Goal: Task Accomplishment & Management: Use online tool/utility

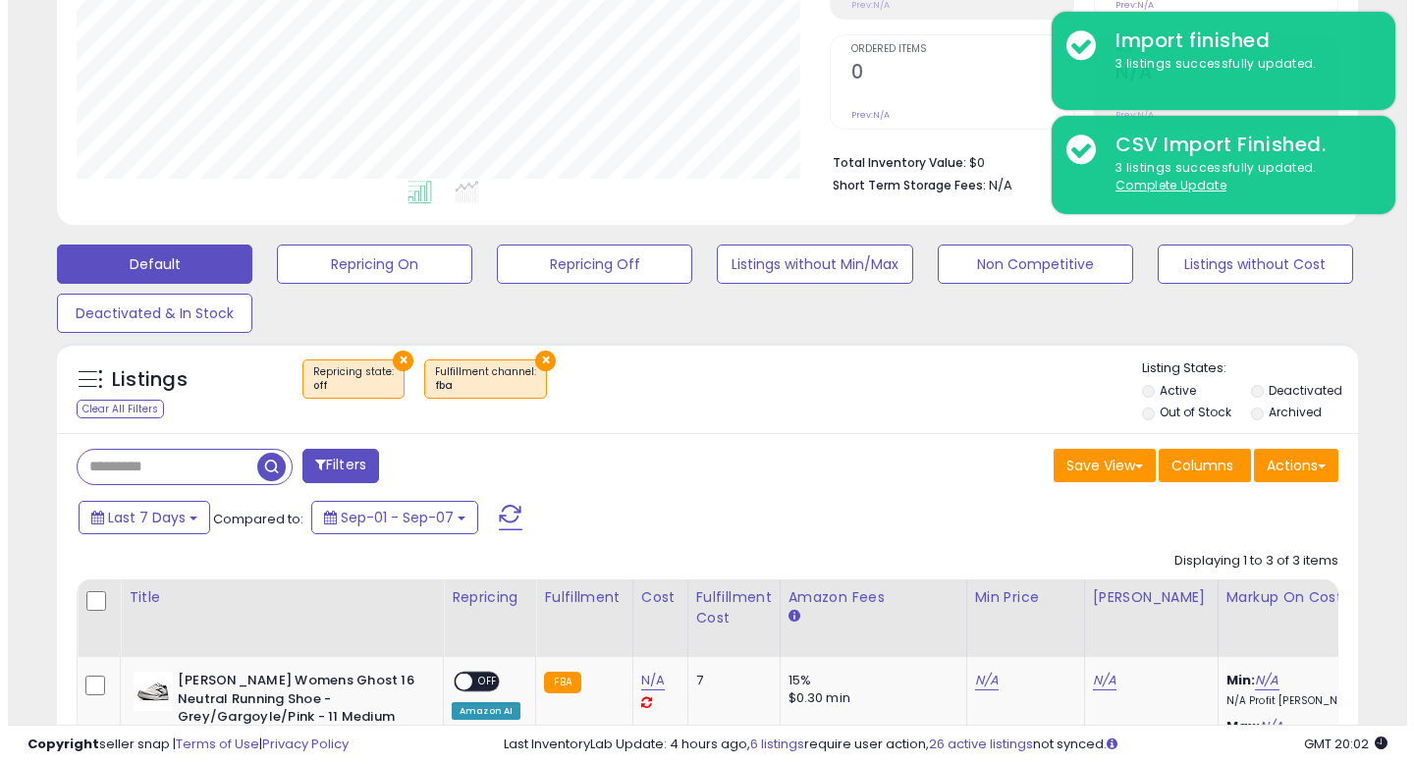
scroll to position [403, 753]
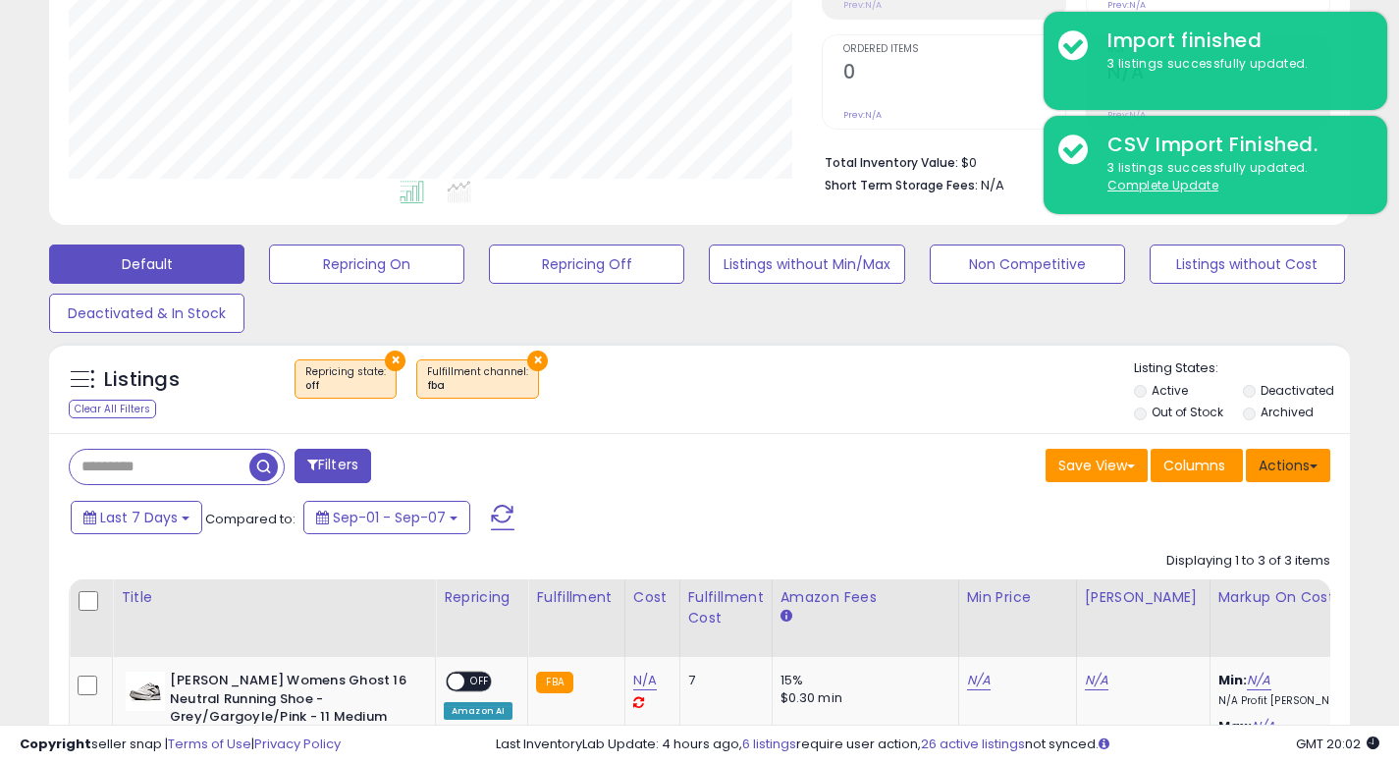
click at [1286, 460] on button "Actions" at bounding box center [1288, 465] width 84 height 33
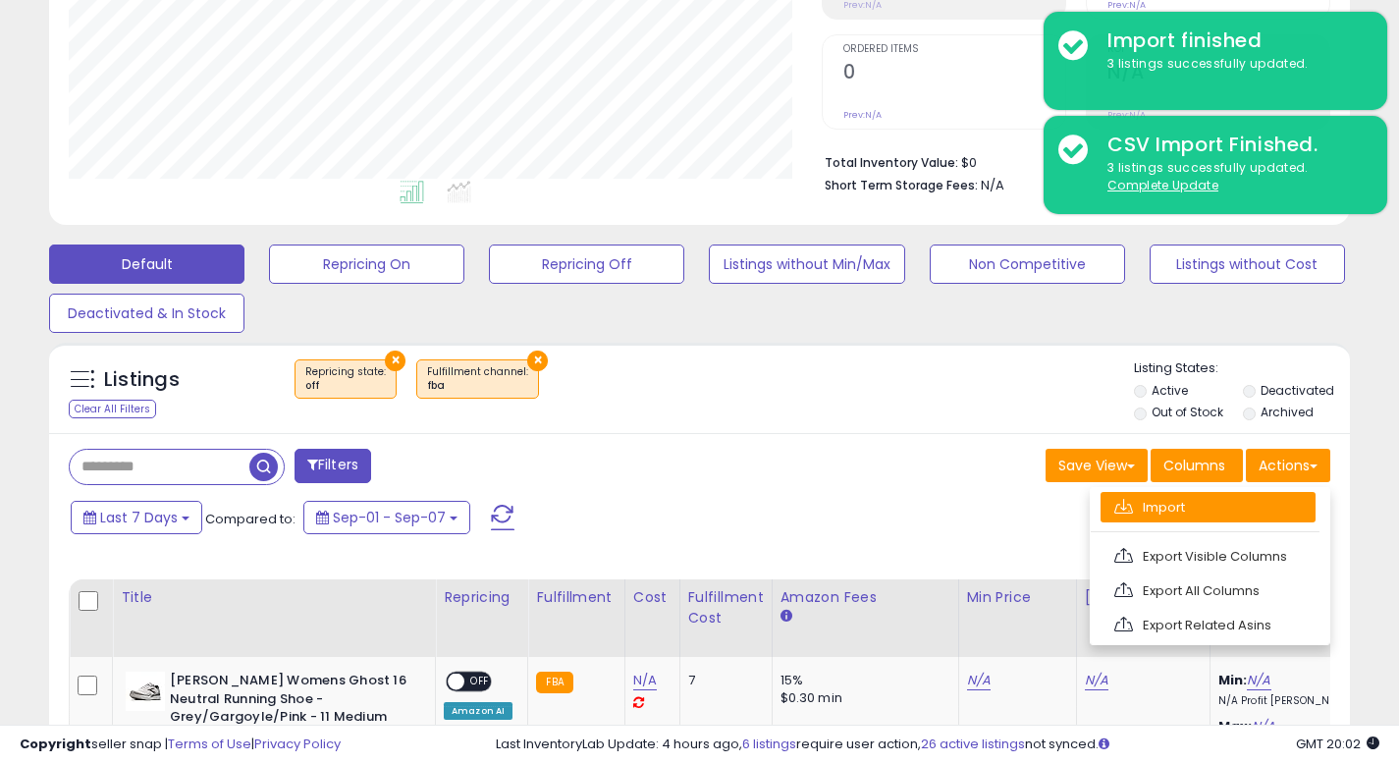
click at [1196, 502] on link "Import" at bounding box center [1208, 507] width 215 height 30
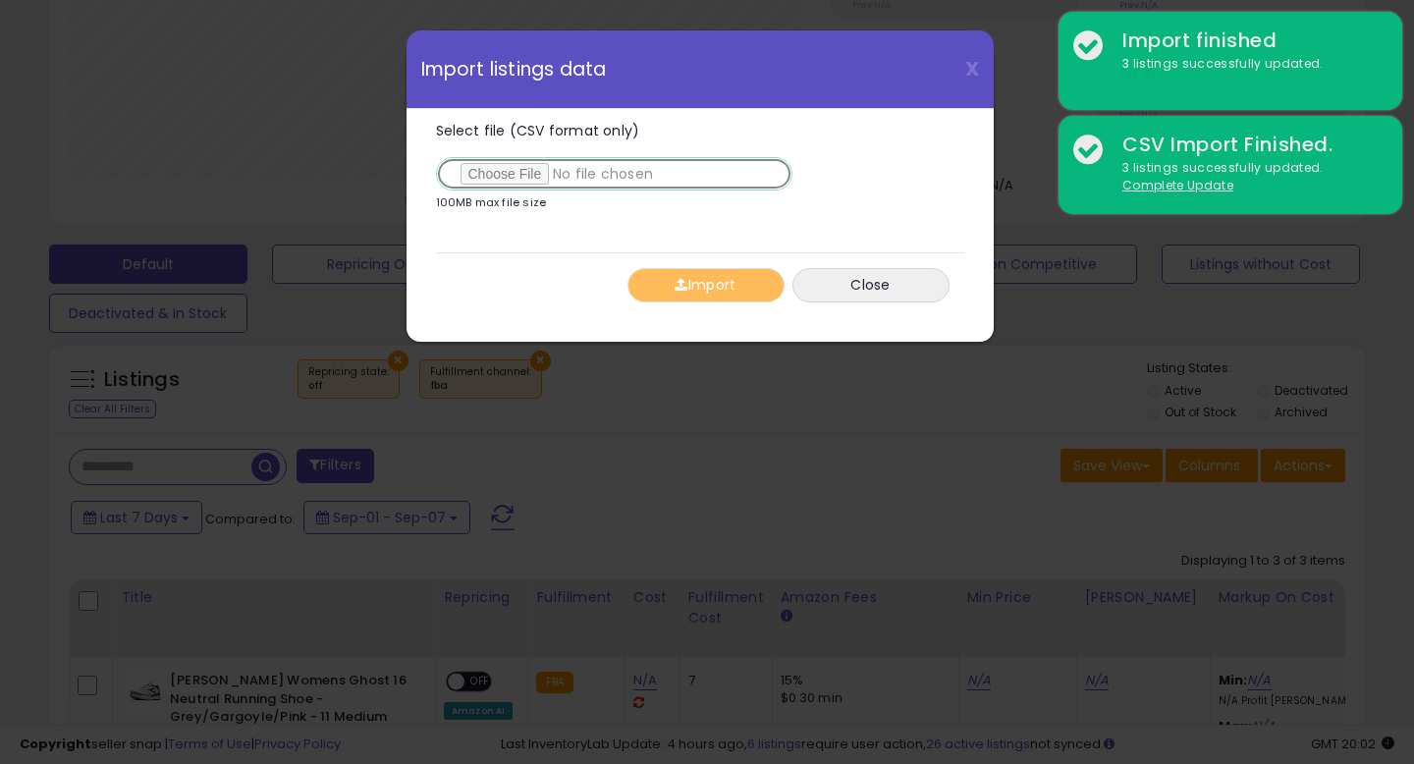
click at [528, 170] on input "Select file (CSV format only)" at bounding box center [614, 173] width 356 height 33
click at [552, 173] on input "Select file (CSV format only)" at bounding box center [614, 173] width 356 height 33
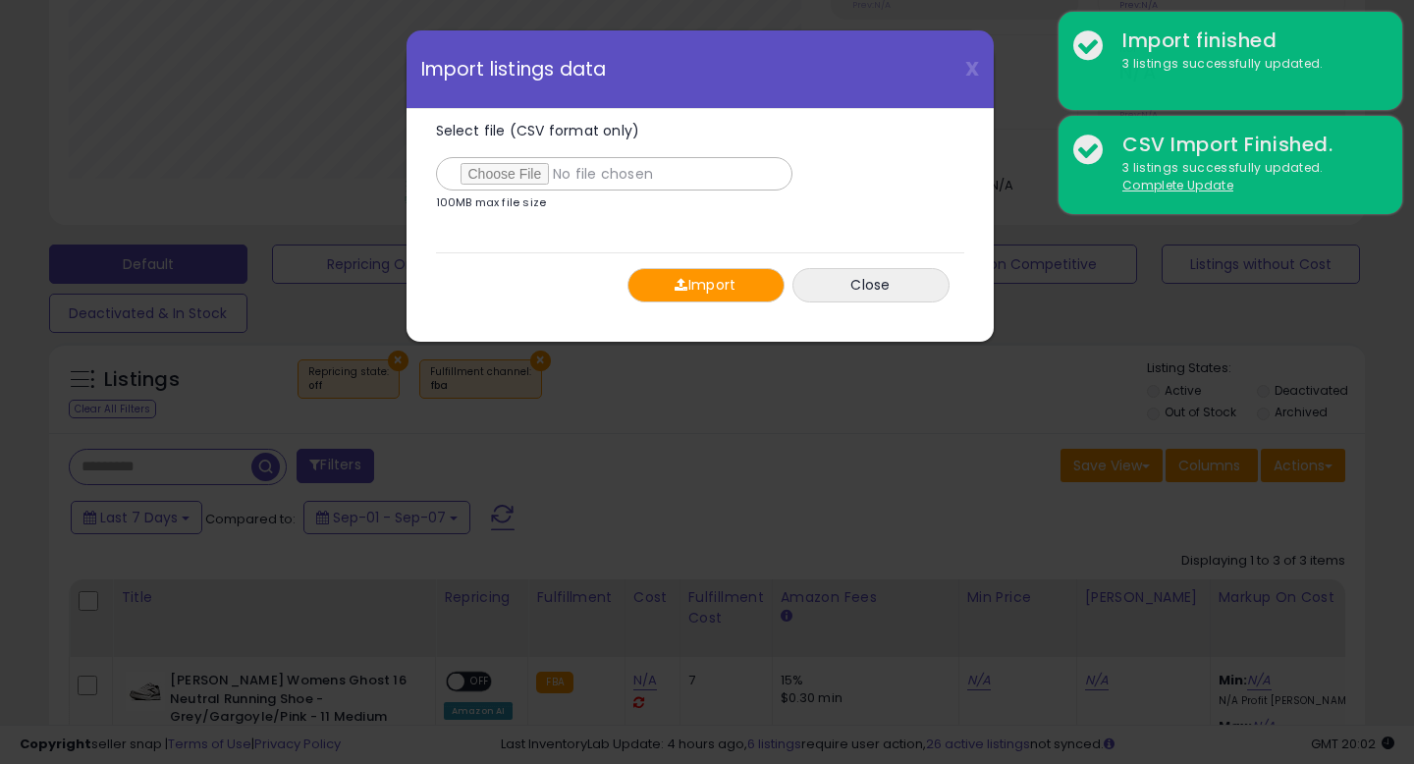
click at [724, 296] on button "Import" at bounding box center [705, 285] width 157 height 34
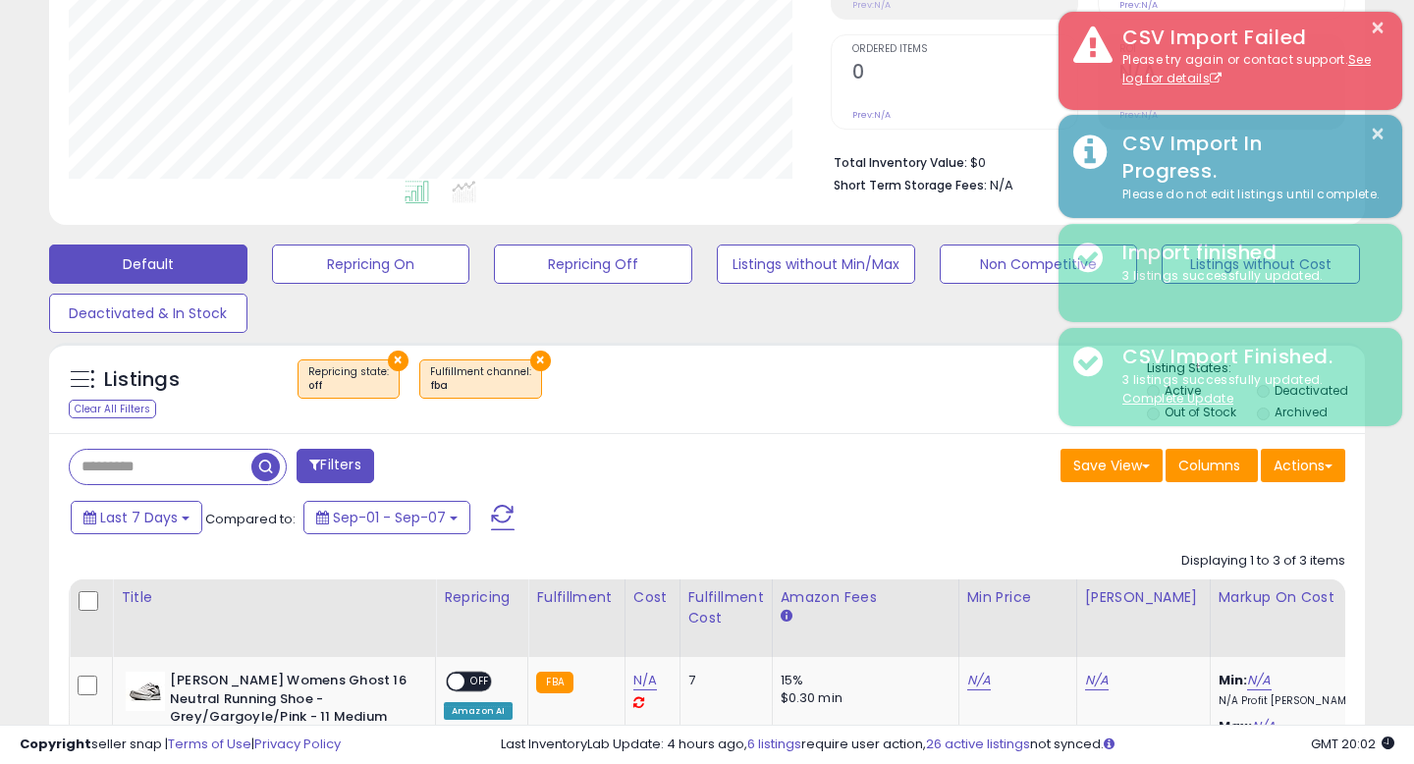
scroll to position [981372, 981022]
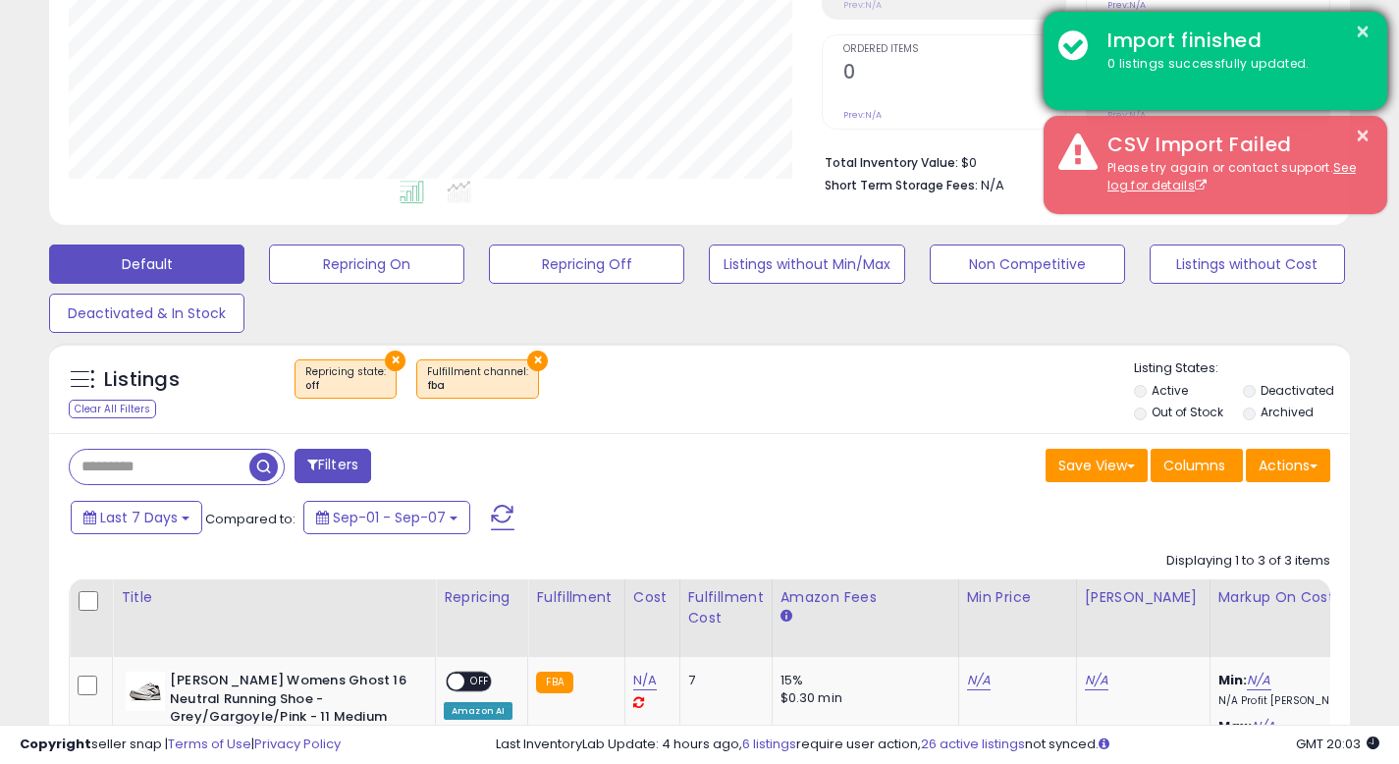
click at [1332, 86] on div "× Import finished 0 listings successfully updated." at bounding box center [1216, 61] width 344 height 98
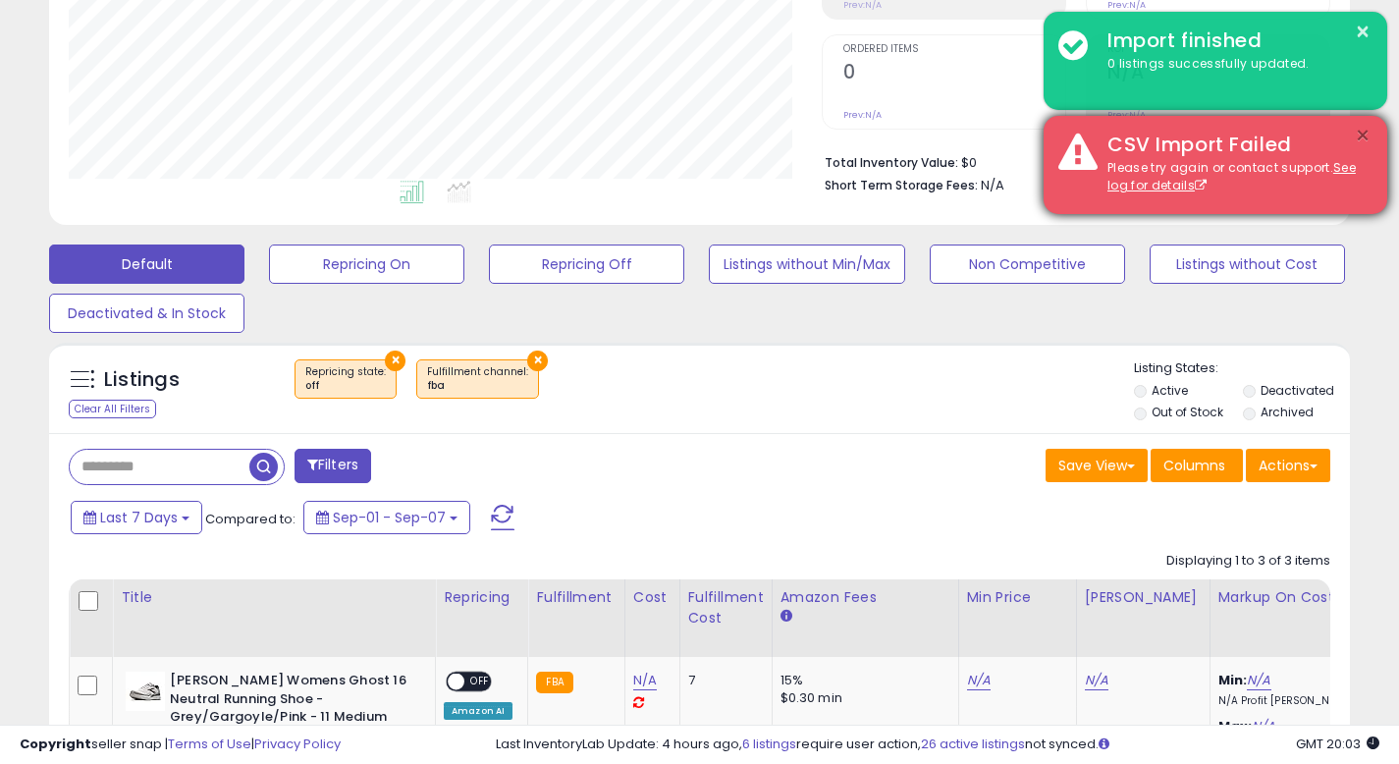
click at [1361, 132] on button "×" at bounding box center [1363, 136] width 16 height 25
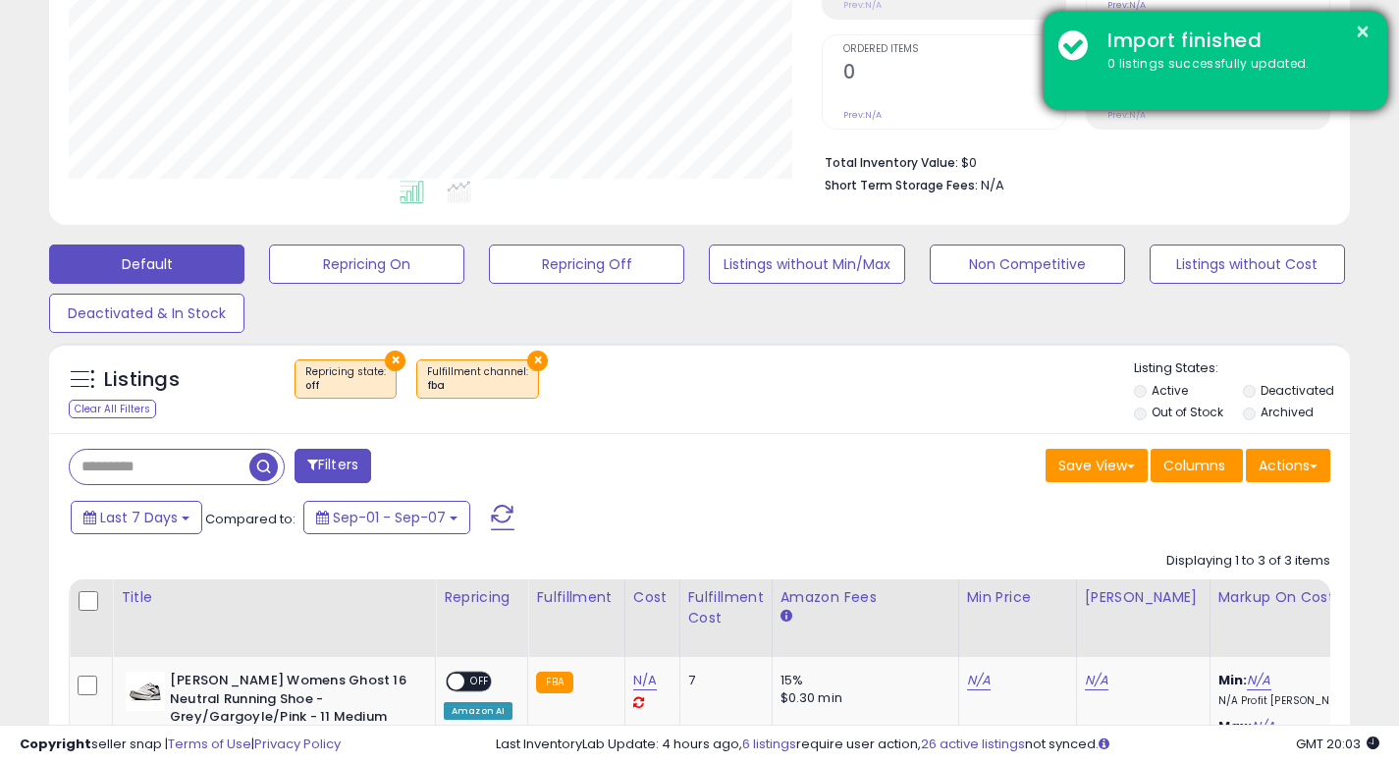
click at [1120, 75] on div "× Import finished 0 listings successfully updated." at bounding box center [1216, 61] width 344 height 98
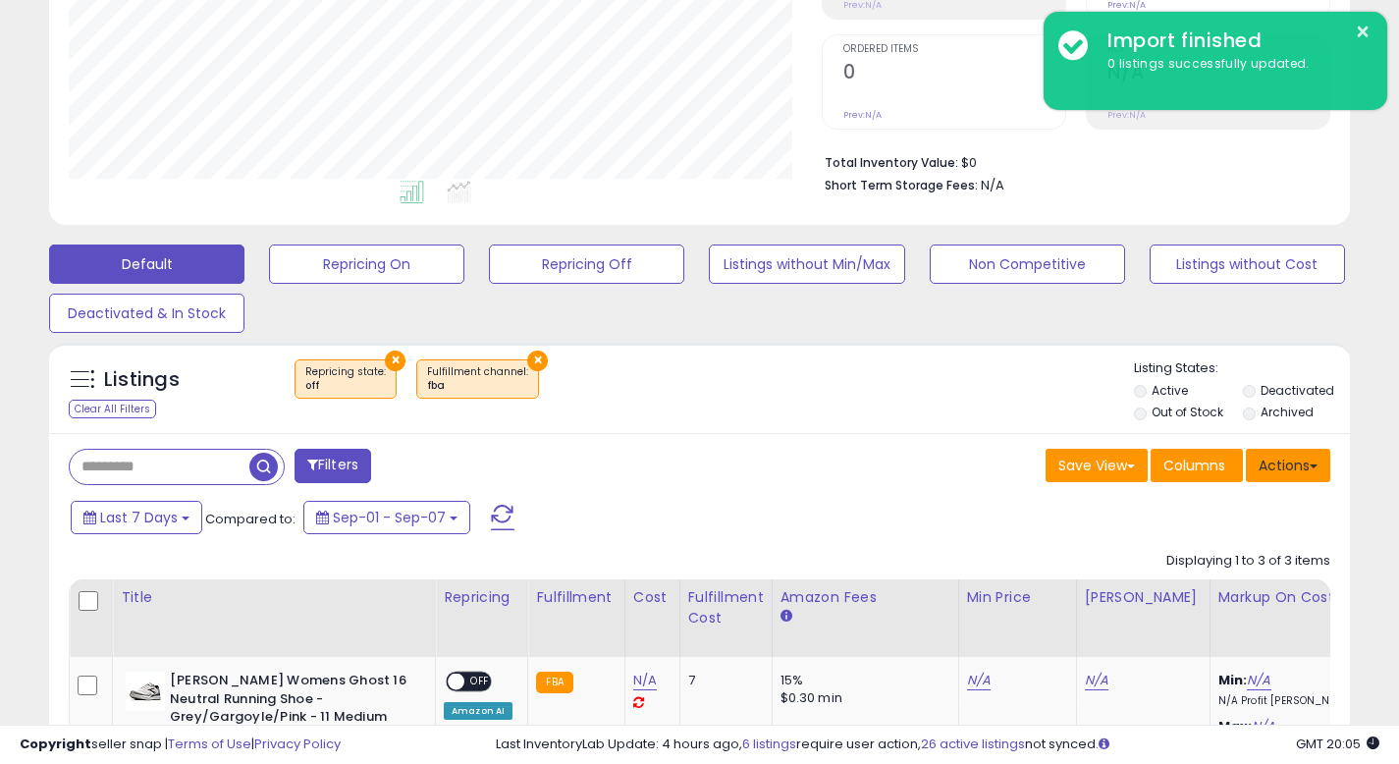
click at [1308, 459] on button "Actions" at bounding box center [1288, 465] width 84 height 33
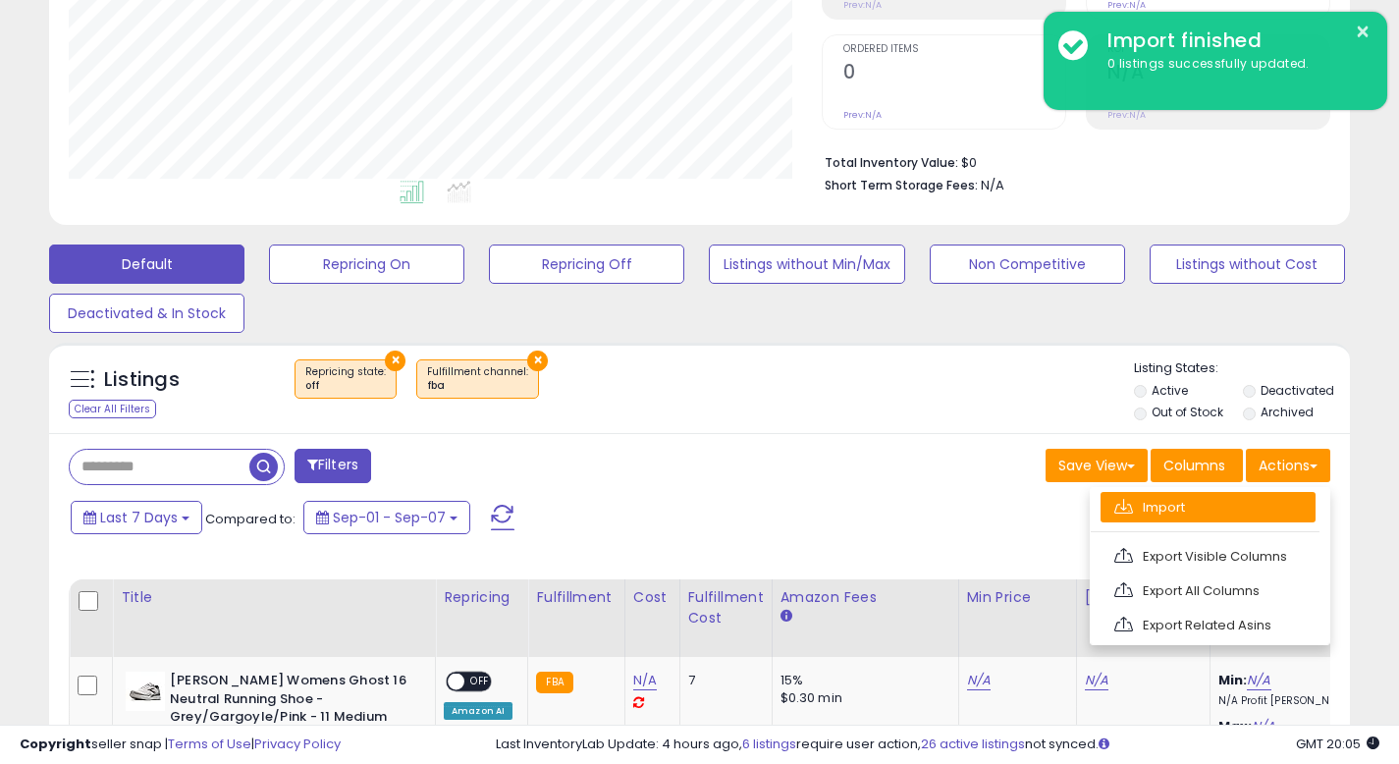
click at [1121, 500] on span at bounding box center [1123, 506] width 19 height 15
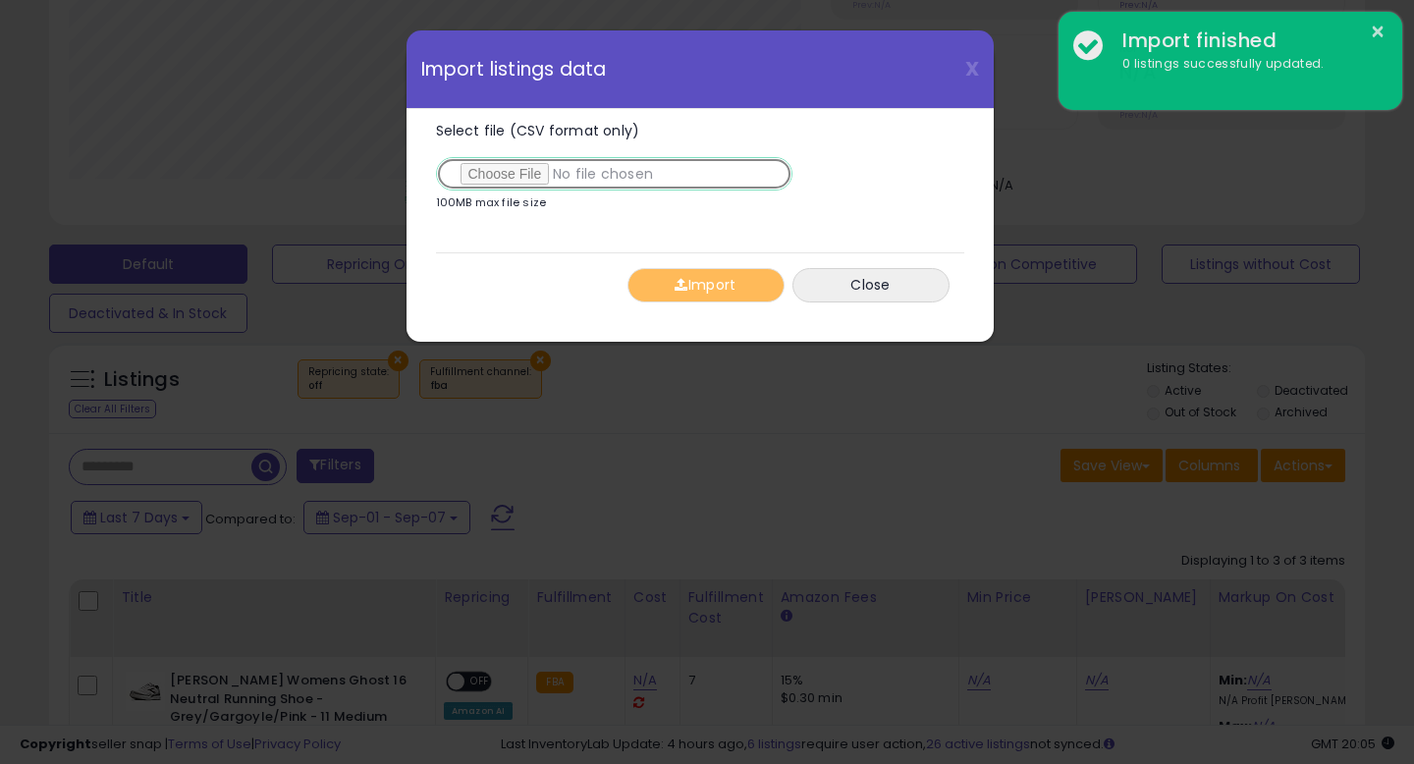
click at [514, 177] on input "Select file (CSV format only)" at bounding box center [614, 173] width 356 height 33
type input "**********"
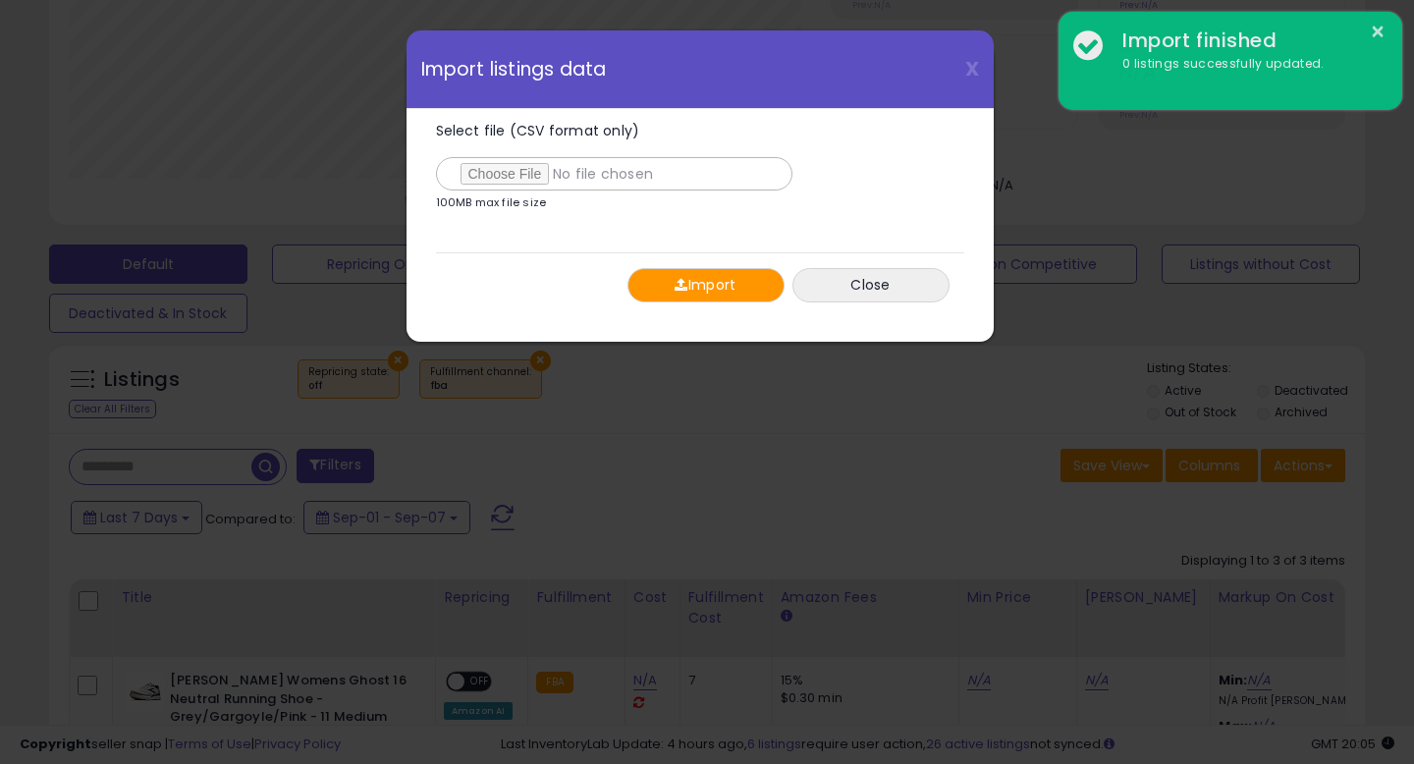
click at [725, 293] on button "Import" at bounding box center [705, 285] width 157 height 34
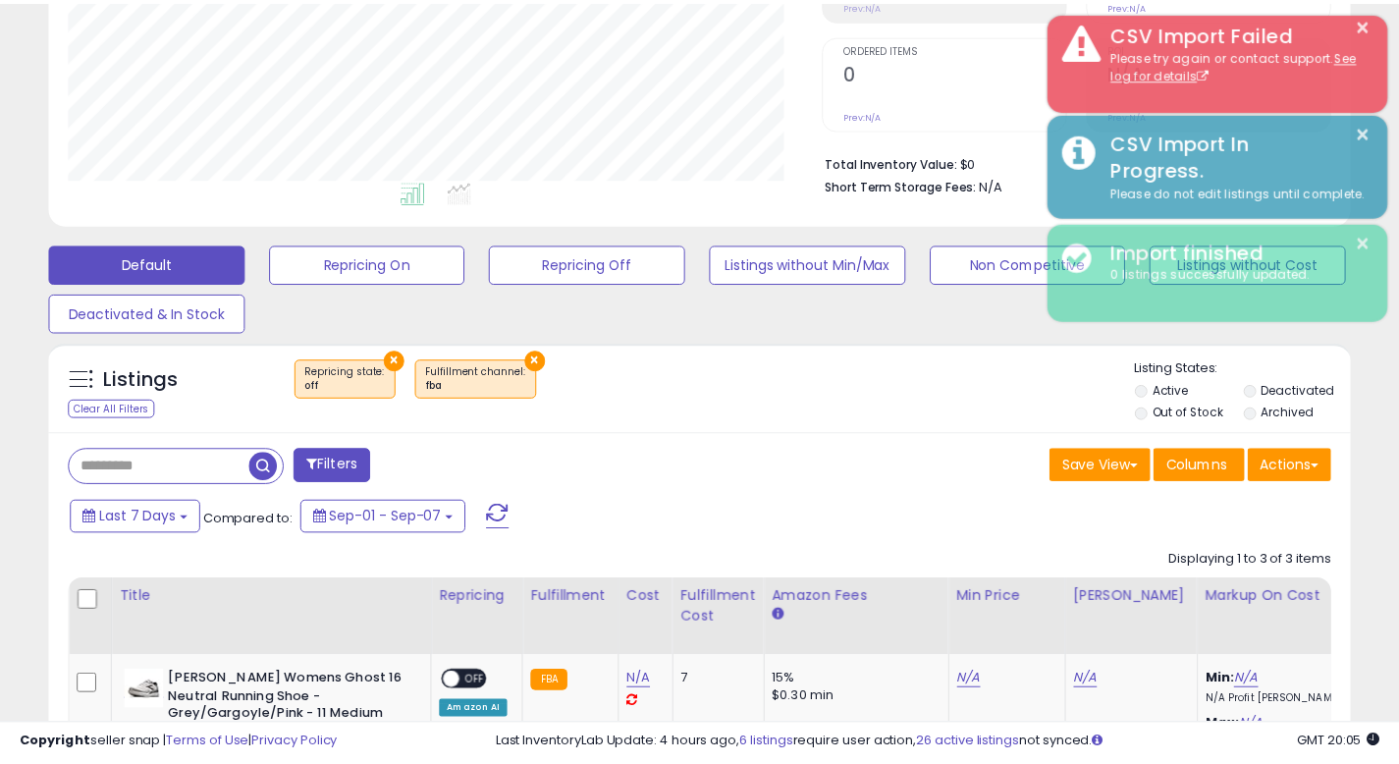
scroll to position [981372, 981022]
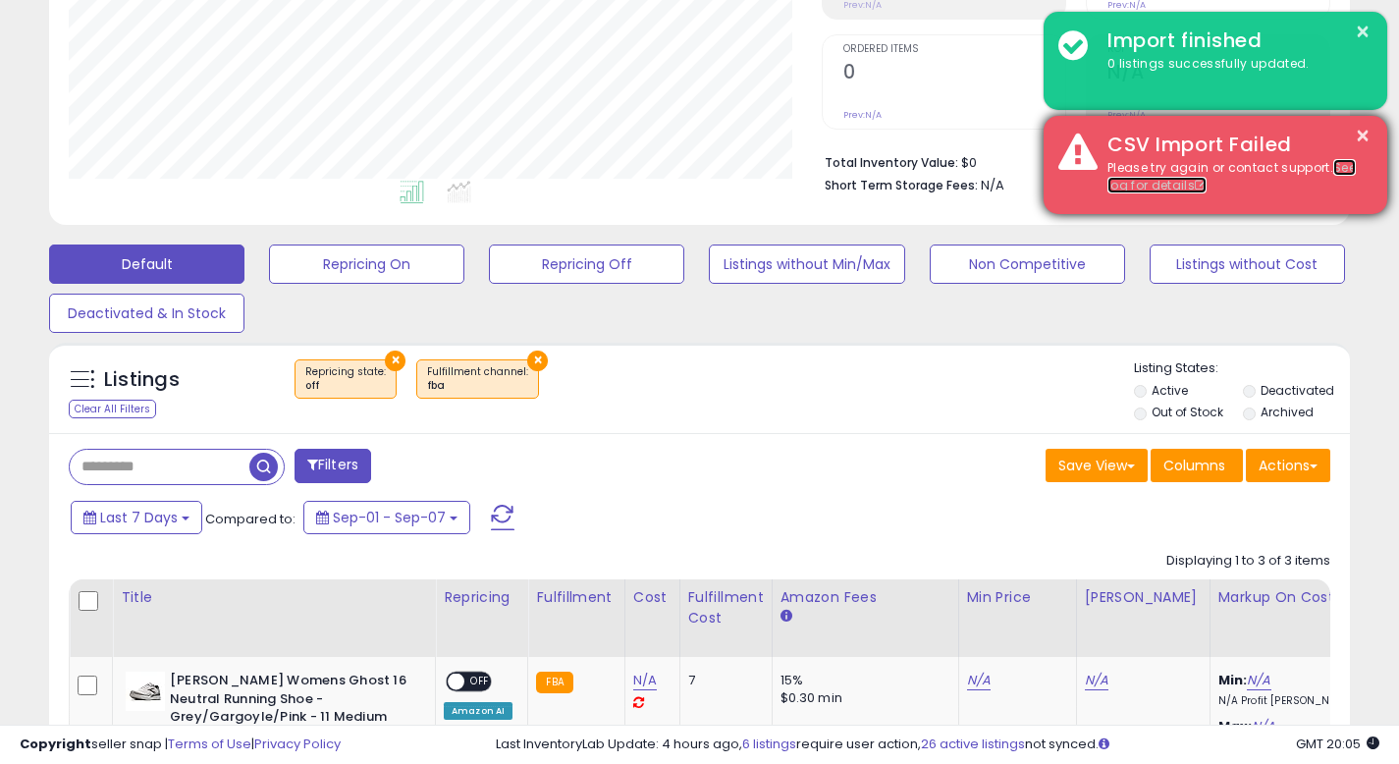
click at [1171, 182] on link "See log for details" at bounding box center [1231, 176] width 248 height 35
click at [1168, 184] on link "See log for details" at bounding box center [1231, 176] width 248 height 35
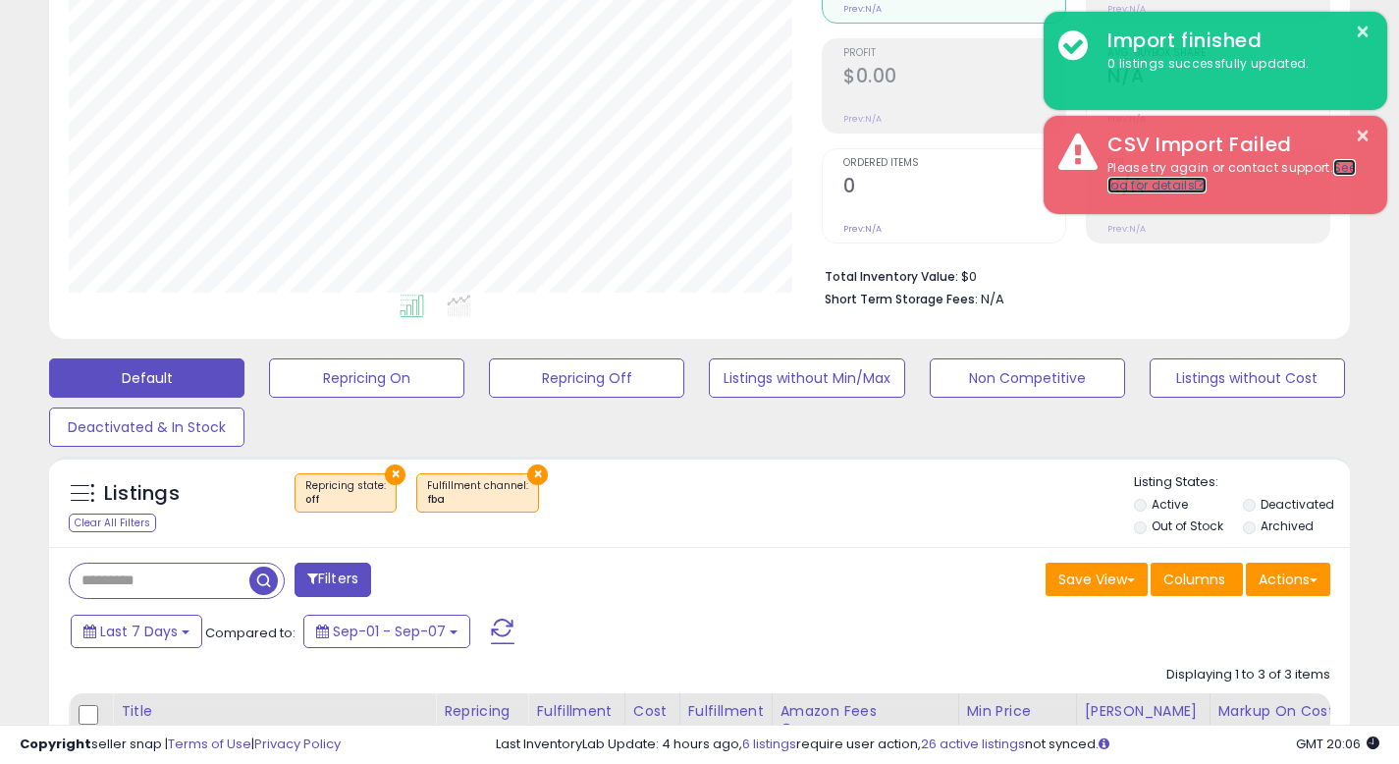
scroll to position [361, 0]
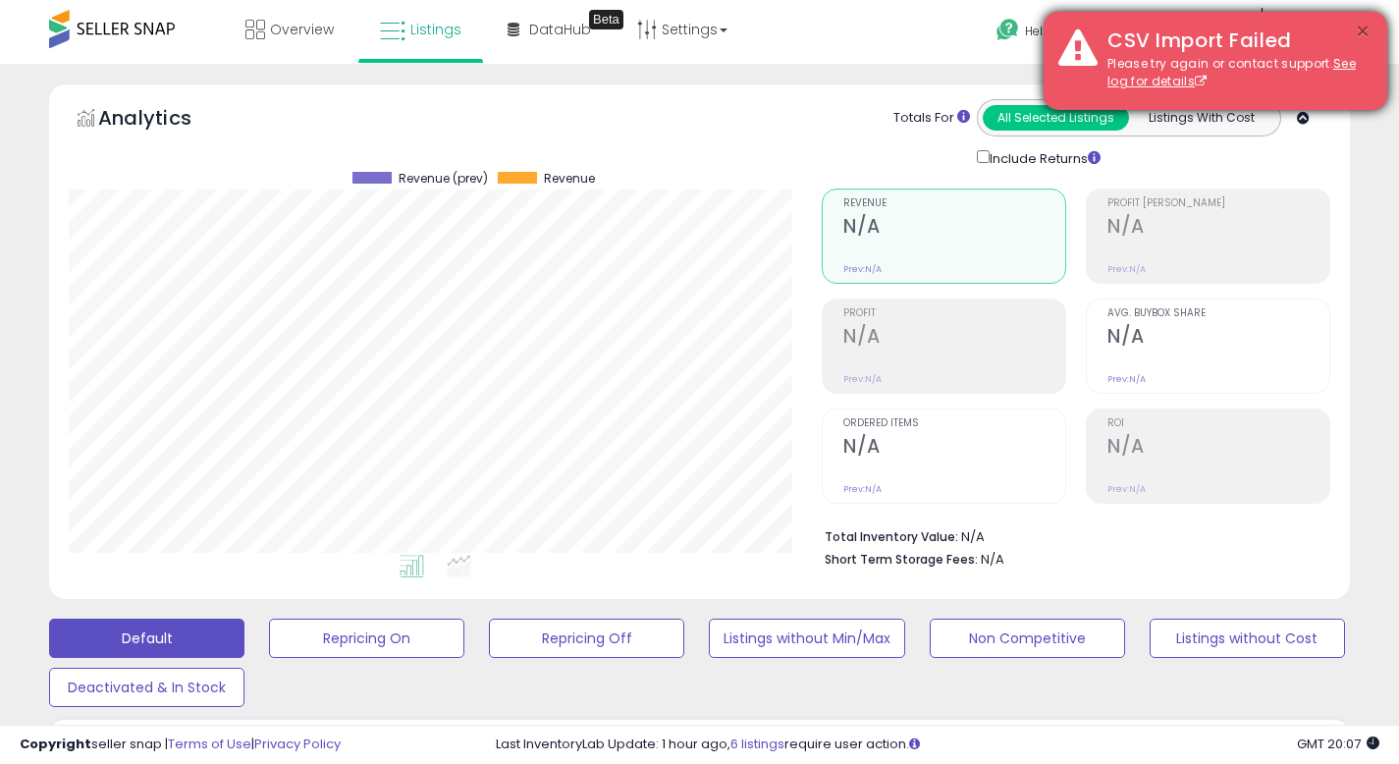
click at [1361, 31] on button "×" at bounding box center [1363, 32] width 16 height 25
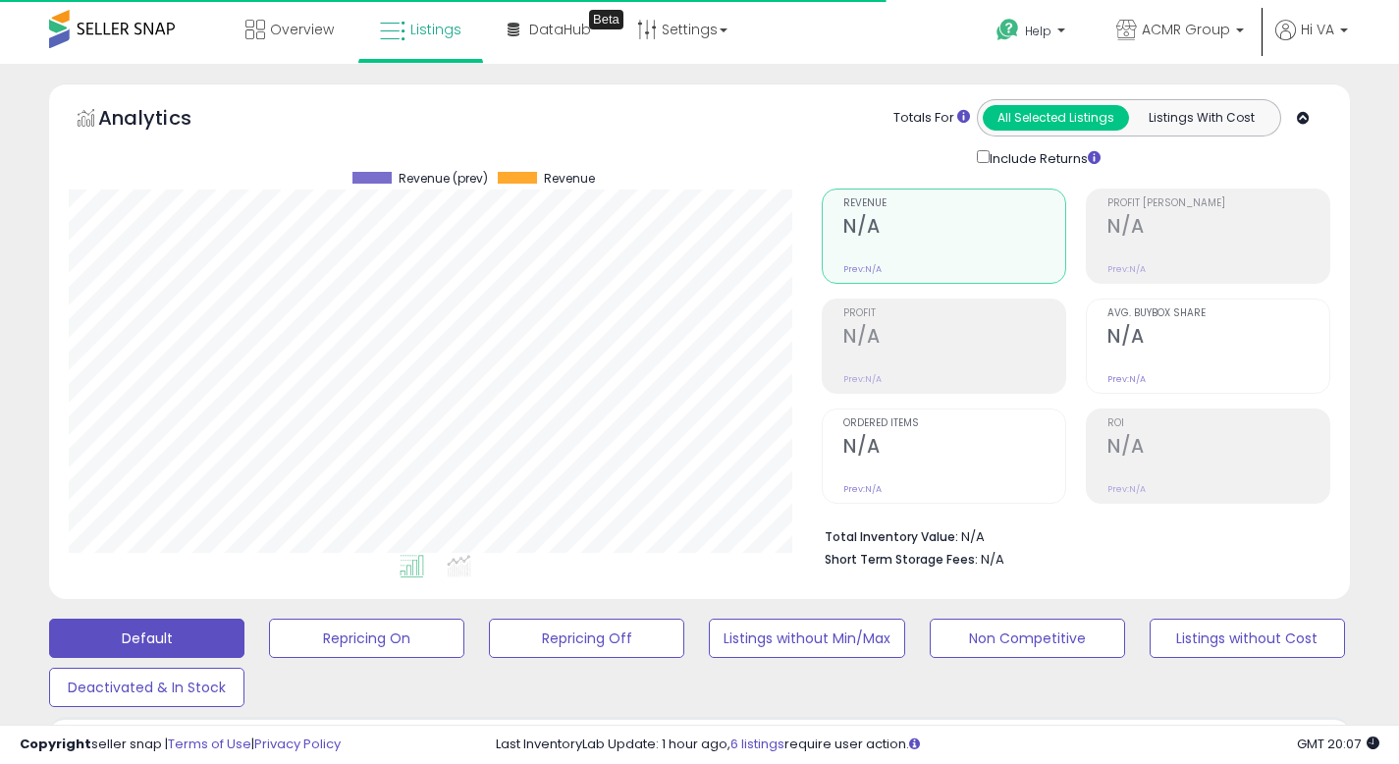
scroll to position [403, 753]
